Goal: Answer question/provide support

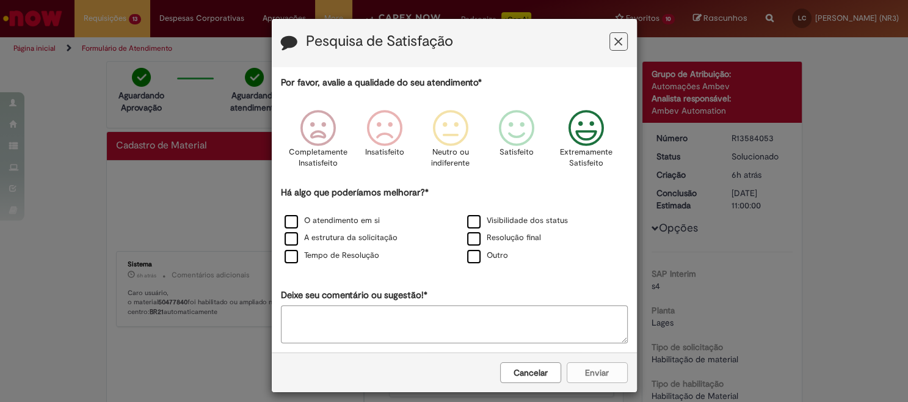
click at [565, 120] on icon "Feedback" at bounding box center [586, 128] width 46 height 37
click at [324, 226] on label "O atendimento em si" at bounding box center [331, 221] width 95 height 12
click at [576, 380] on button "Enviar" at bounding box center [596, 372] width 61 height 21
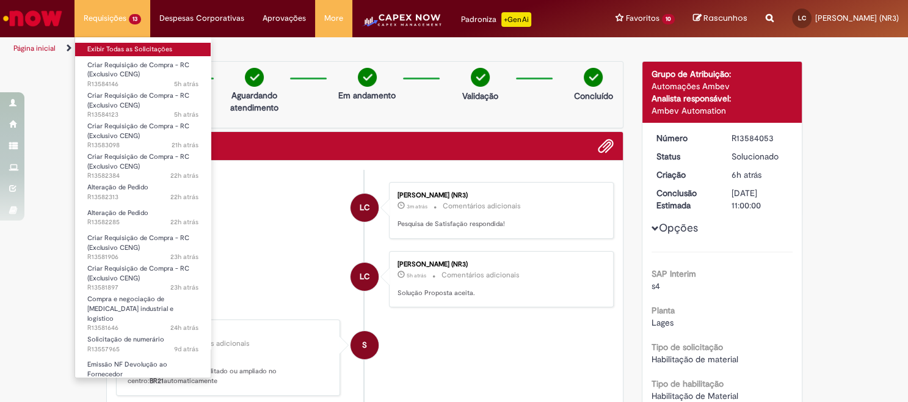
click at [104, 49] on link "Exibir Todas as Solicitações" at bounding box center [143, 49] width 136 height 13
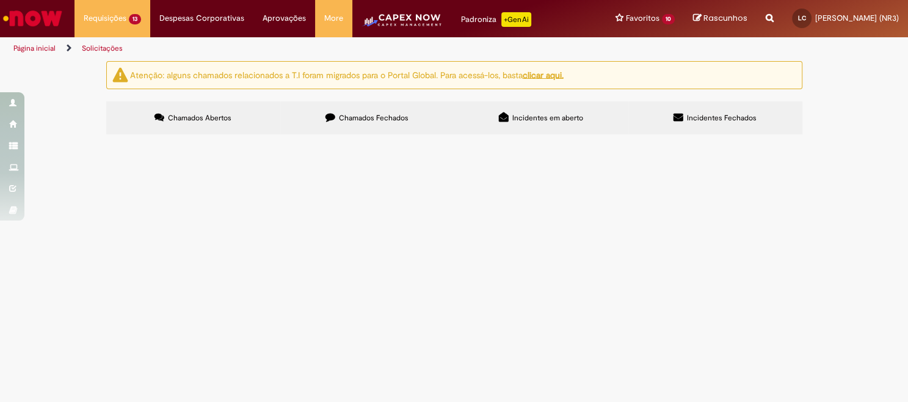
scroll to position [101, 0]
click at [0, 0] on span "Bom dia, Favor abrir RC de Serviço conforme fechamento Fornecedor: Idugel Indus…" at bounding box center [0, 0] width 0 height 0
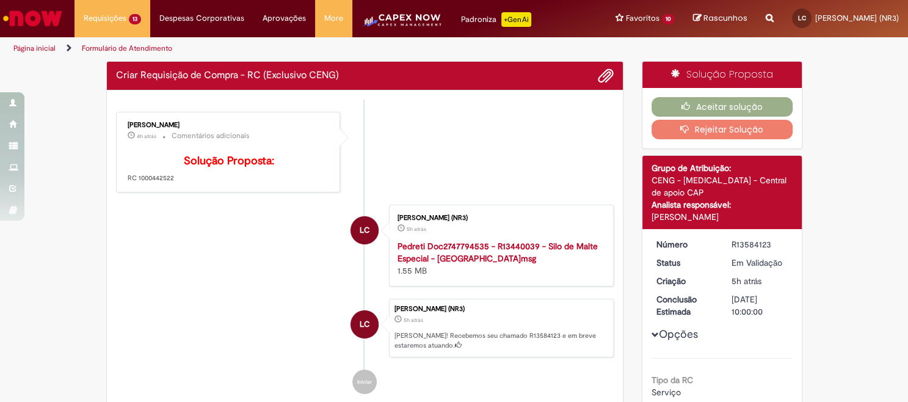
click at [157, 183] on p "Solução Proposta: RC 1000442522" at bounding box center [229, 169] width 203 height 28
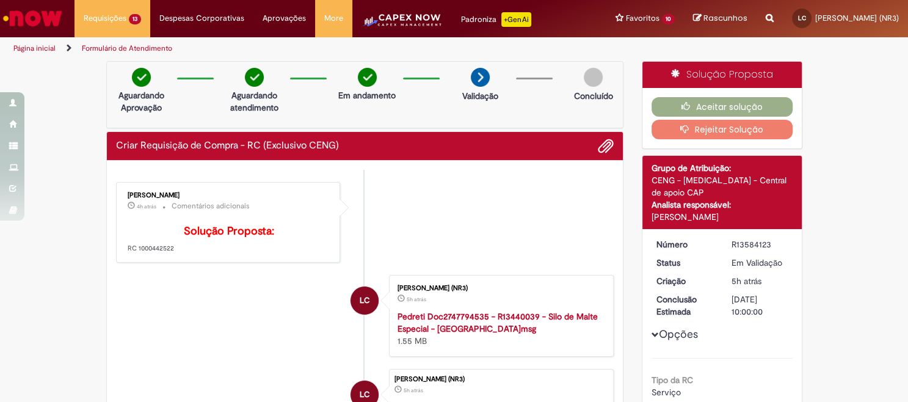
copy p "1000442522"
click at [685, 110] on icon "button" at bounding box center [688, 106] width 15 height 9
click at [684, 110] on icon "button" at bounding box center [688, 106] width 15 height 9
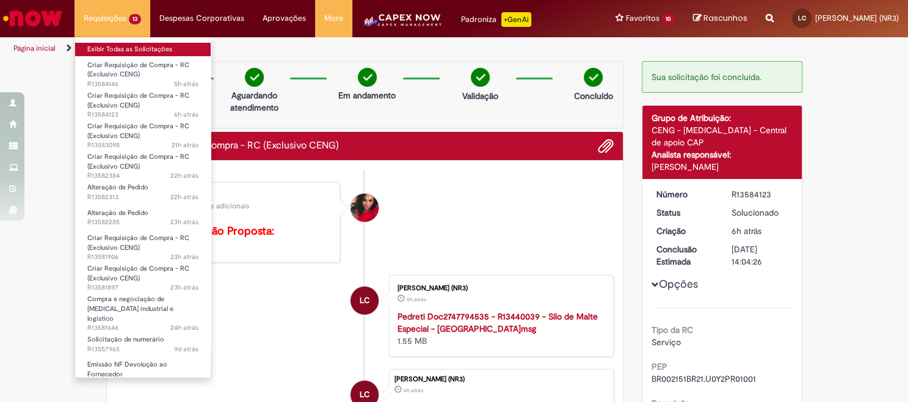
click at [126, 51] on link "Exibir Todas as Solicitações" at bounding box center [143, 49] width 136 height 13
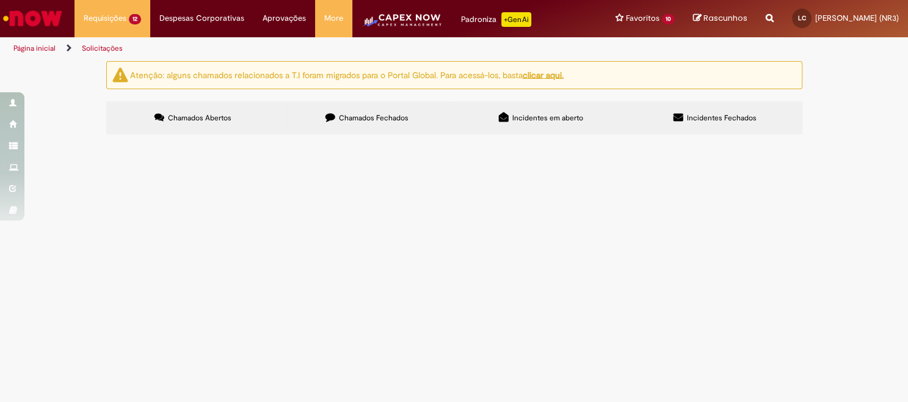
click at [0, 0] on span "Bom dia, Abrir RC de Material conforme Fechamento em anexo. Fornecedor: Idugel …" at bounding box center [0, 0] width 0 height 0
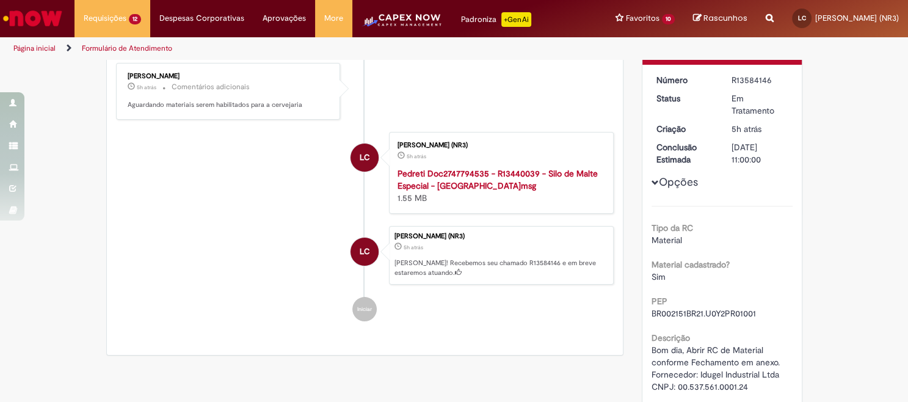
scroll to position [203, 0]
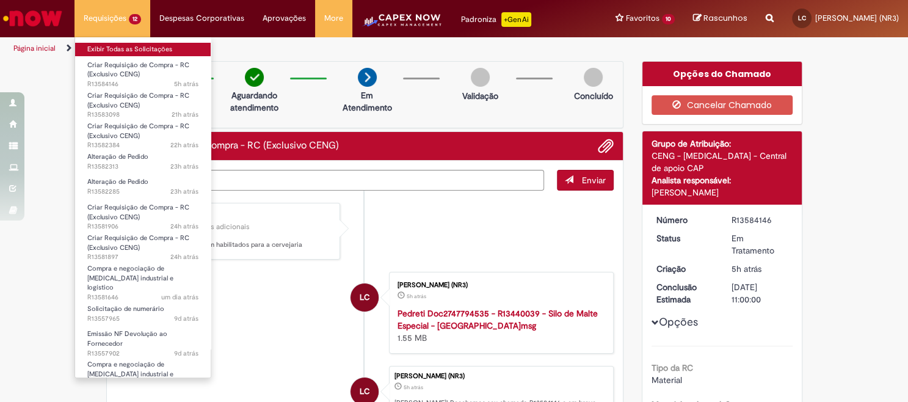
click at [98, 56] on link "Exibir Todas as Solicitações" at bounding box center [143, 49] width 136 height 13
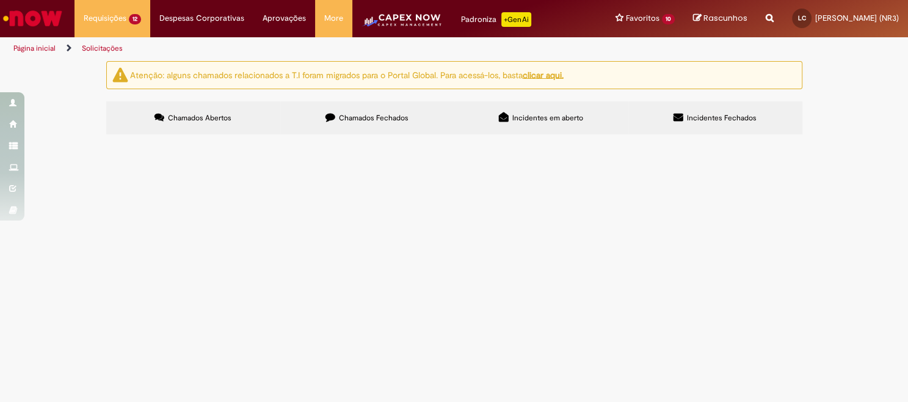
click at [0, 0] on span "Boa Tarde, Abrir RC de serviço. Fornecedor: ÁPICE SERVIÇOS DE ENGENHARIA LTDA. …" at bounding box center [0, 0] width 0 height 0
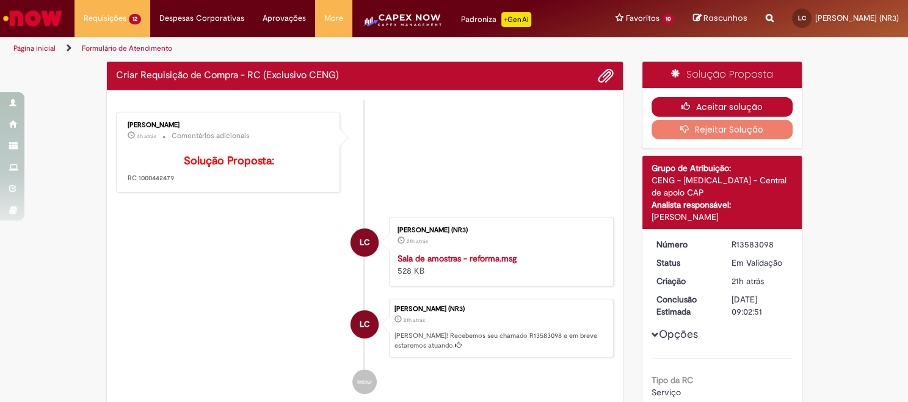
click at [706, 117] on button "Aceitar solução" at bounding box center [721, 107] width 141 height 20
